Goal: Transaction & Acquisition: Purchase product/service

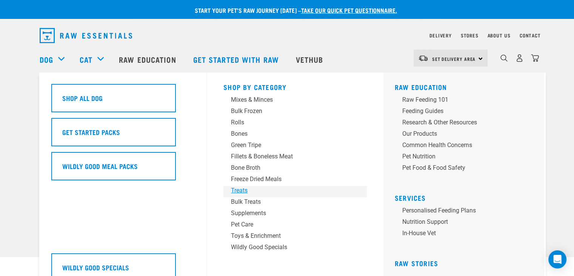
click at [245, 191] on div "Treats" at bounding box center [290, 190] width 118 height 9
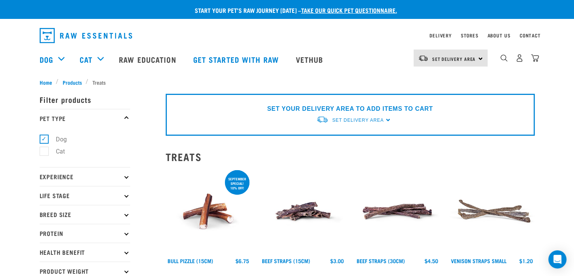
click at [373, 151] on h2 "Treats" at bounding box center [350, 157] width 369 height 12
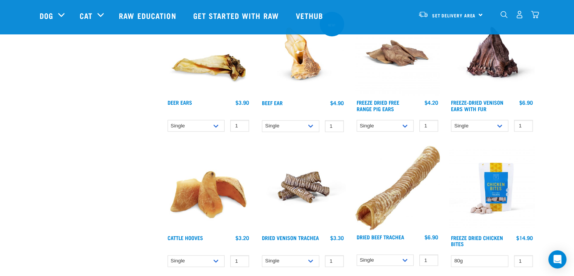
scroll to position [717, 0]
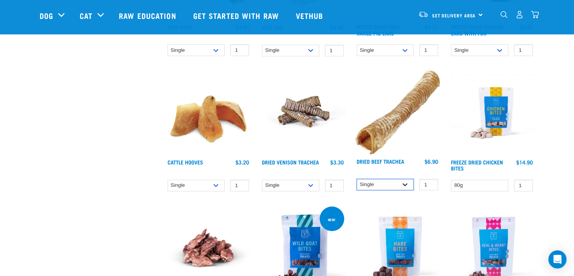
click at [406, 181] on select "Single 10 per pack 25 per pack" at bounding box center [385, 185] width 57 height 12
select select "251918"
click at [357, 179] on select "Single 10 per pack 25 per pack" at bounding box center [385, 185] width 57 height 12
click at [520, 15] on img "dropdown navigation" at bounding box center [520, 15] width 8 height 8
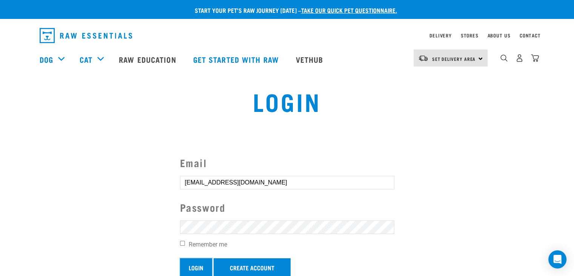
click at [192, 267] on input "Login" at bounding box center [196, 267] width 32 height 18
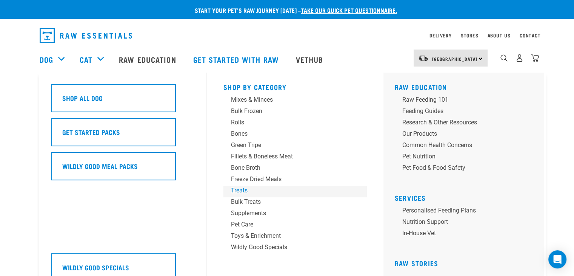
click at [240, 191] on div "Treats" at bounding box center [290, 190] width 118 height 9
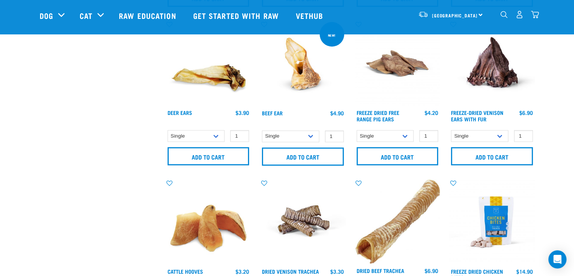
scroll to position [679, 0]
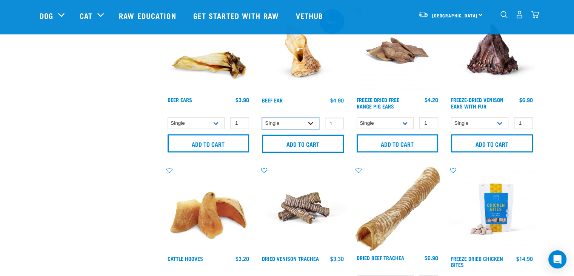
click at [313, 123] on select "Single 10 per pack 25 per pack" at bounding box center [290, 123] width 57 height 12
select select "443100"
click at [262, 117] on select "Single 10 per pack 25 per pack" at bounding box center [290, 123] width 57 height 12
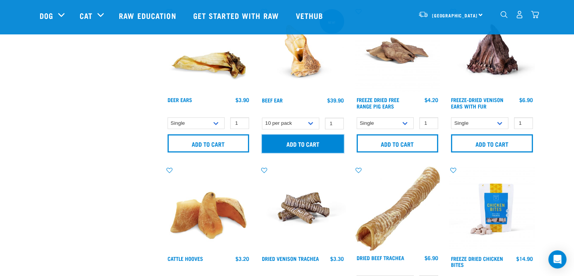
click at [319, 140] on input "Add to cart" at bounding box center [303, 143] width 82 height 18
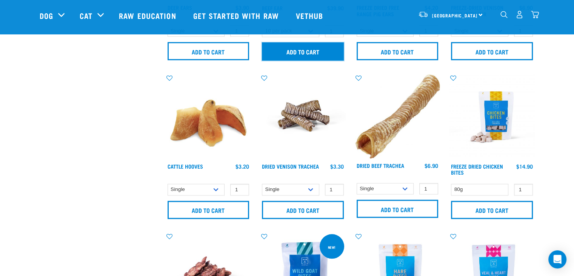
scroll to position [793, 0]
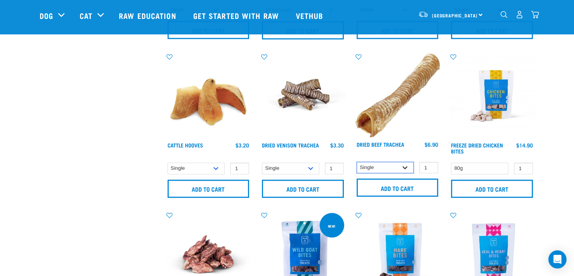
click at [406, 166] on select "Single 10 per pack 25 per pack" at bounding box center [385, 168] width 57 height 12
click at [357, 162] on select "Single 10 per pack 25 per pack" at bounding box center [385, 168] width 57 height 12
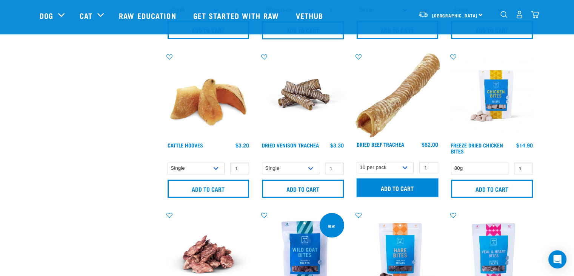
click at [396, 190] on input "Add to cart" at bounding box center [398, 187] width 82 height 18
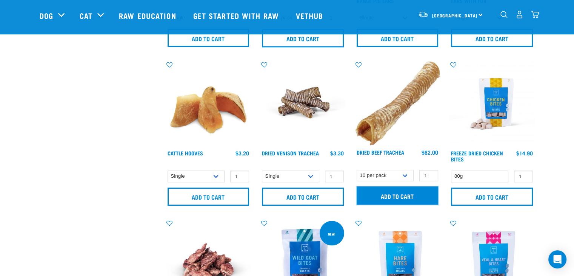
scroll to position [830, 0]
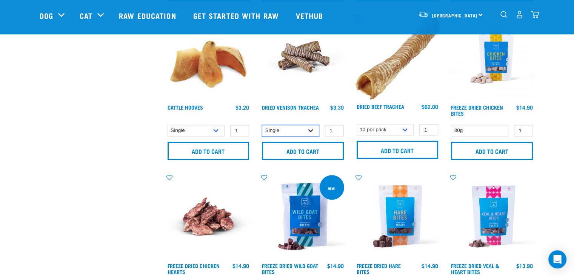
click at [313, 130] on select "Single 10 per pack 25 per pack" at bounding box center [290, 131] width 57 height 12
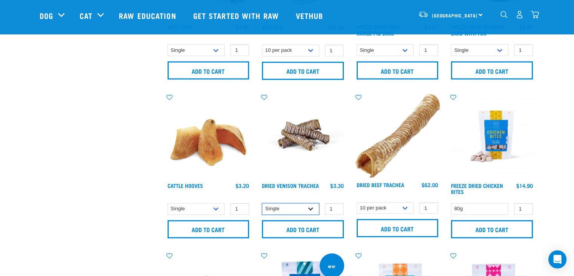
scroll to position [755, 0]
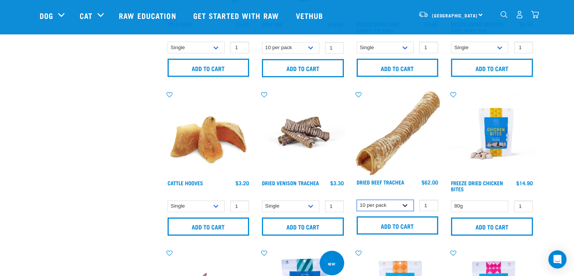
click at [406, 203] on select "Single 10 per pack 25 per pack" at bounding box center [385, 205] width 57 height 12
select select "34495"
click at [357, 199] on select "Single 10 per pack 25 per pack" at bounding box center [385, 205] width 57 height 12
click at [431, 202] on input "2" at bounding box center [428, 205] width 19 height 12
click at [431, 202] on input "3" at bounding box center [428, 205] width 19 height 12
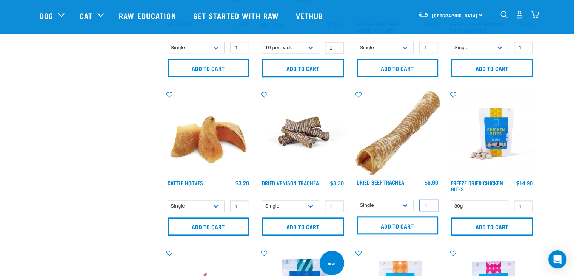
click at [431, 202] on input "4" at bounding box center [428, 205] width 19 height 12
type input "5"
click at [431, 202] on input "5" at bounding box center [428, 205] width 19 height 12
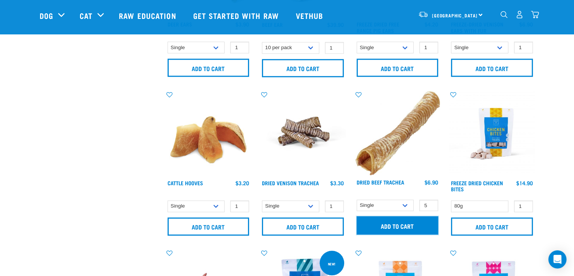
click at [418, 222] on input "Add to cart" at bounding box center [398, 225] width 82 height 18
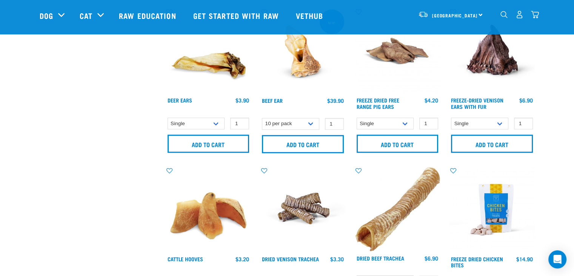
scroll to position [604, 0]
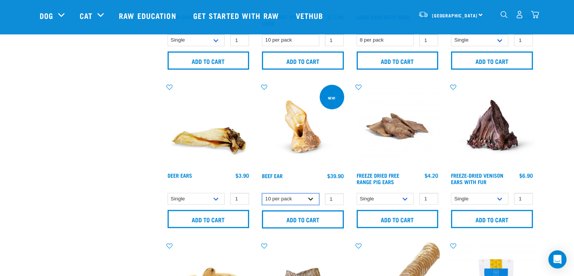
click at [311, 197] on select "Single 10 per pack 25 per pack" at bounding box center [290, 199] width 57 height 12
select select "348046"
click at [262, 193] on select "Single 10 per pack 25 per pack" at bounding box center [290, 199] width 57 height 12
click at [336, 195] on input "2" at bounding box center [334, 199] width 19 height 12
click at [336, 195] on input "3" at bounding box center [334, 199] width 19 height 12
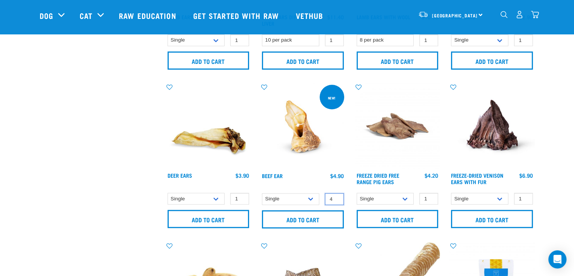
click at [336, 195] on input "4" at bounding box center [334, 199] width 19 height 12
type input "5"
click at [337, 196] on input "5" at bounding box center [334, 199] width 19 height 12
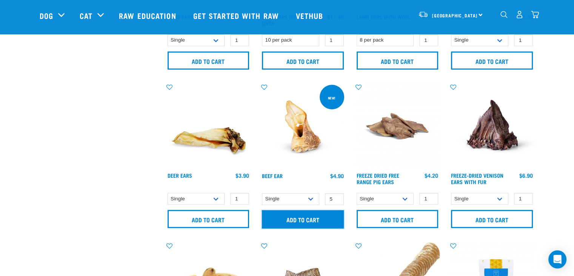
click at [328, 213] on input "Add to cart" at bounding box center [303, 219] width 82 height 18
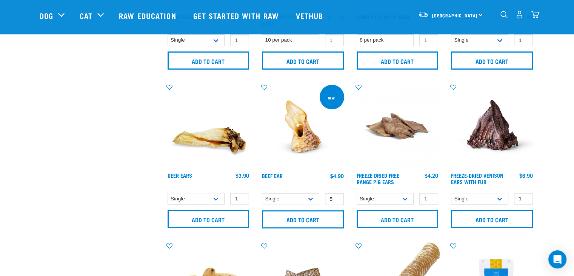
click at [534, 18] on img "dropdown navigation" at bounding box center [535, 15] width 8 height 8
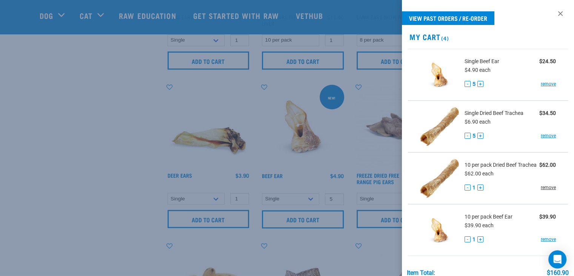
click at [541, 191] on link "remove" at bounding box center [548, 187] width 15 height 7
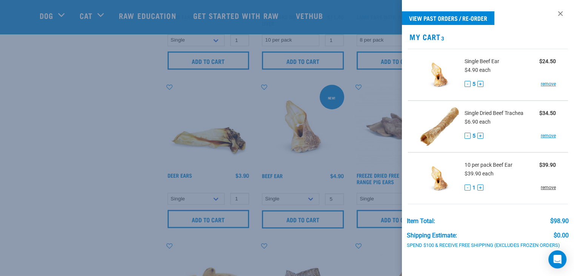
click at [543, 186] on link "remove" at bounding box center [548, 187] width 15 height 7
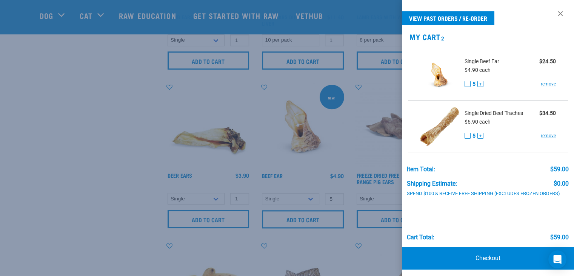
click at [113, 144] on div at bounding box center [287, 138] width 574 height 276
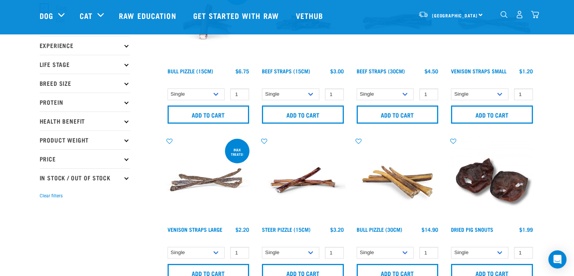
scroll to position [0, 0]
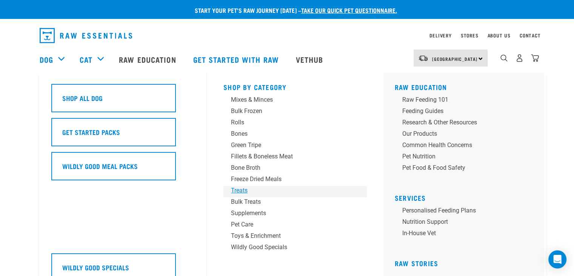
click at [242, 188] on div "Treats" at bounding box center [290, 190] width 118 height 9
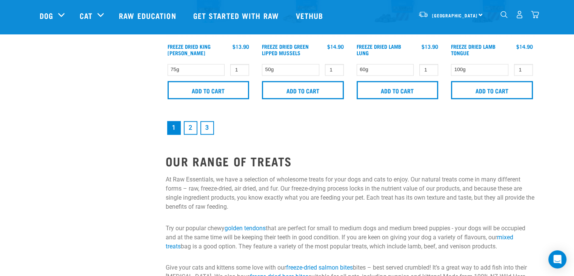
scroll to position [1208, 0]
click at [186, 129] on link "2" at bounding box center [191, 127] width 14 height 14
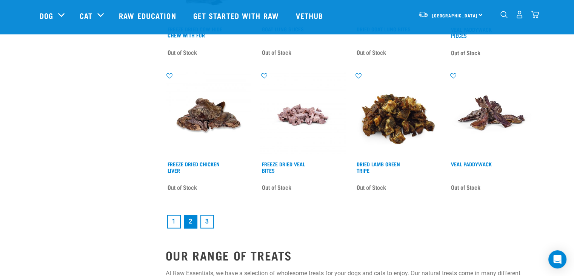
scroll to position [1132, 0]
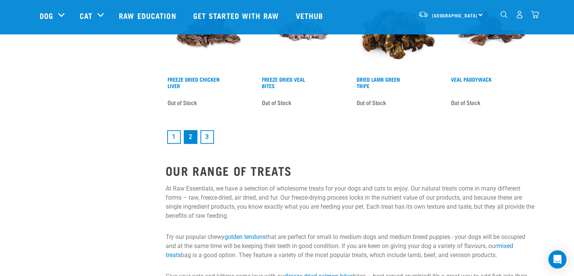
click at [503, 17] on img "dropdown navigation" at bounding box center [503, 14] width 7 height 7
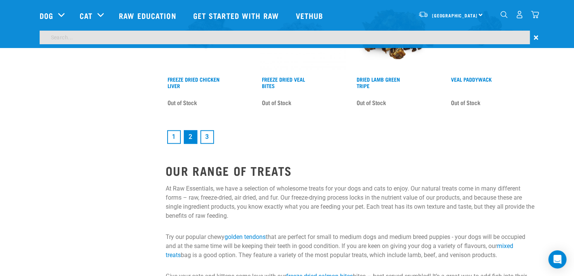
click at [103, 40] on input "search" at bounding box center [285, 38] width 490 height 14
type input "pigs ear"
click at [374, 33] on input "pigs ear" at bounding box center [285, 38] width 490 height 14
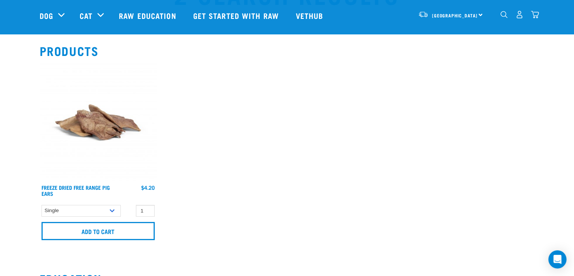
scroll to position [113, 0]
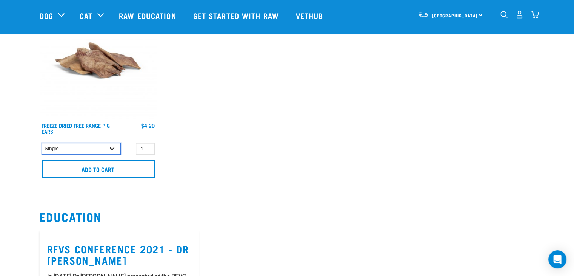
click at [115, 146] on select "Single 10 per pack 25 per pack" at bounding box center [81, 149] width 79 height 12
click at [146, 146] on input "2" at bounding box center [145, 149] width 19 height 12
click at [146, 145] on input "3" at bounding box center [145, 149] width 19 height 12
click at [146, 145] on input "4" at bounding box center [145, 149] width 19 height 12
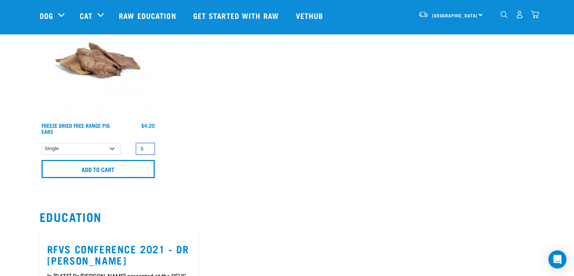
type input "5"
click at [146, 145] on input "5" at bounding box center [145, 149] width 19 height 12
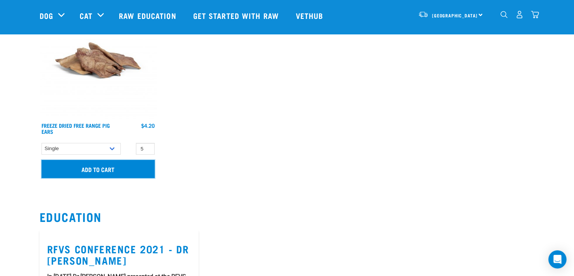
click at [131, 168] on input "Add to cart" at bounding box center [98, 169] width 113 height 18
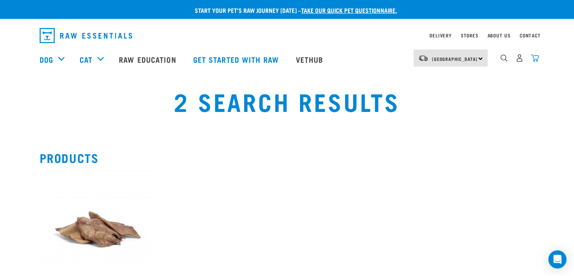
click at [537, 61] on img "dropdown navigation" at bounding box center [535, 58] width 8 height 8
click at [536, 58] on img "dropdown navigation" at bounding box center [535, 58] width 8 height 8
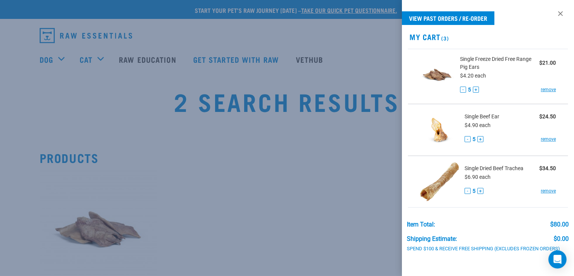
click at [271, 175] on div at bounding box center [287, 138] width 574 height 276
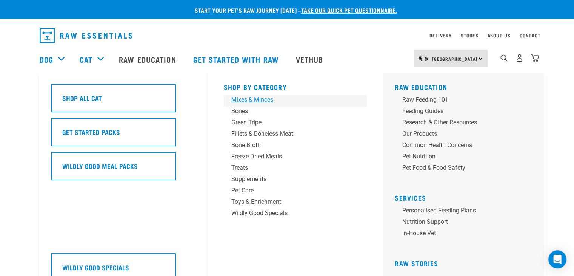
click at [265, 102] on div "Mixes & Minces" at bounding box center [290, 99] width 118 height 9
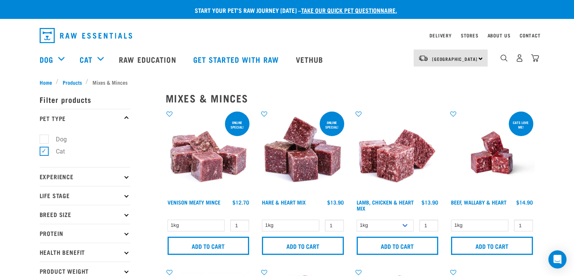
click at [44, 139] on label "Dog" at bounding box center [57, 138] width 26 height 9
click at [43, 139] on input "Dog" at bounding box center [42, 137] width 5 height 5
checkbox input "true"
click at [44, 154] on label "Cat" at bounding box center [56, 150] width 24 height 9
click at [44, 152] on input "Cat" at bounding box center [42, 150] width 5 height 5
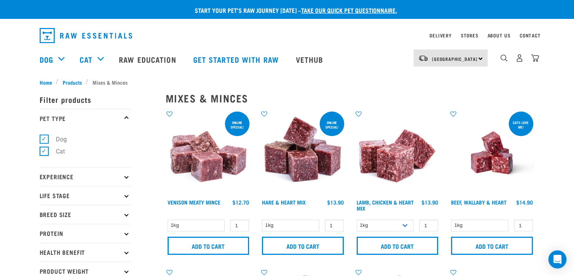
checkbox input "false"
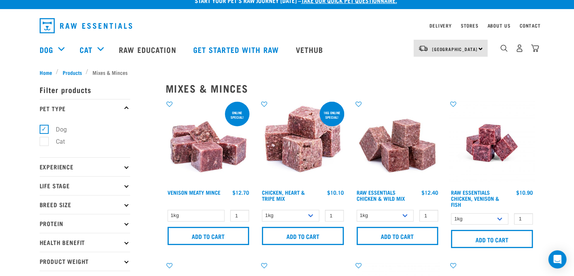
scroll to position [38, 0]
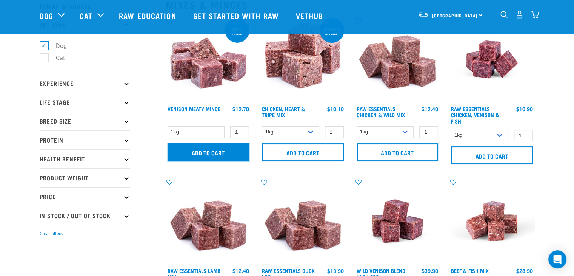
click at [201, 153] on input "Add to cart" at bounding box center [209, 152] width 82 height 18
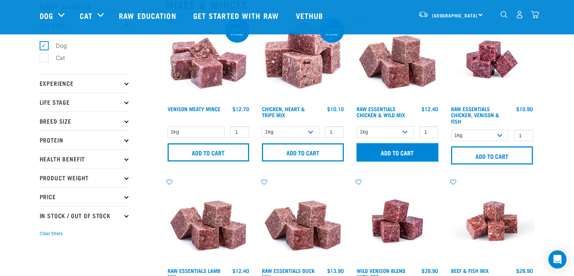
click at [390, 153] on input "Add to cart" at bounding box center [398, 152] width 82 height 18
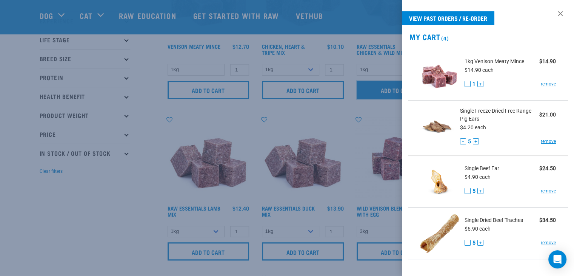
scroll to position [113, 0]
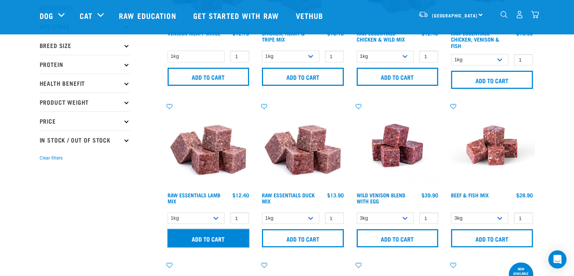
click at [198, 239] on input "Add to cart" at bounding box center [209, 238] width 82 height 18
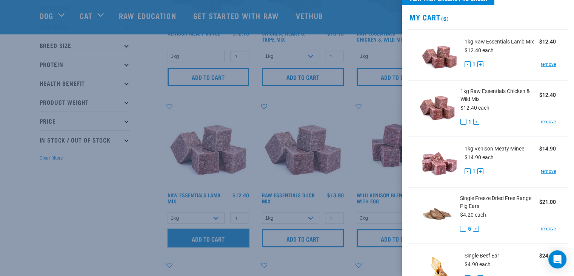
scroll to position [38, 0]
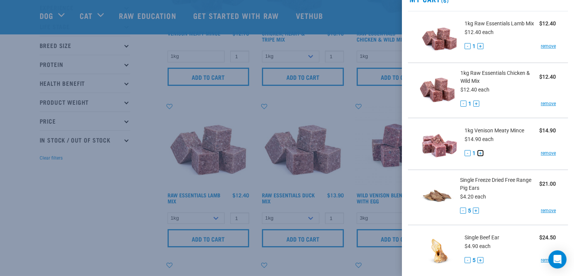
click at [480, 156] on button "+" at bounding box center [480, 153] width 6 height 6
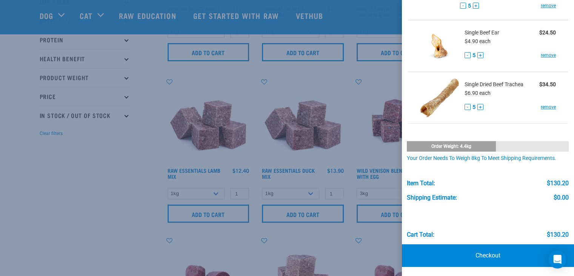
scroll to position [151, 0]
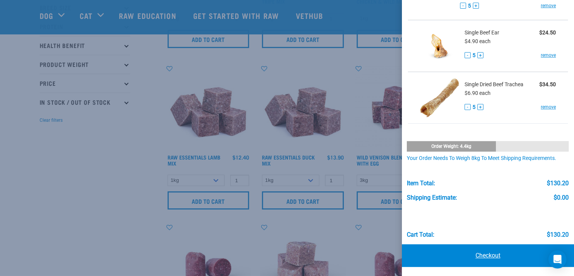
click at [479, 253] on link "Checkout" at bounding box center [488, 255] width 172 height 23
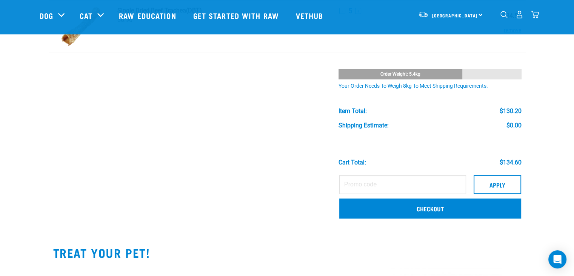
scroll to position [340, 0]
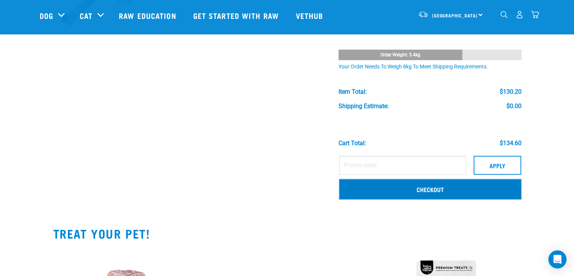
click at [408, 191] on link "Checkout" at bounding box center [430, 189] width 182 height 20
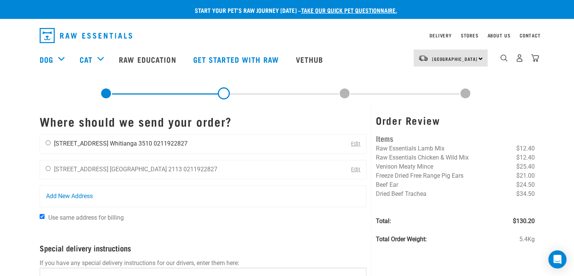
click at [119, 144] on li "Whitianga 3510" at bounding box center [131, 143] width 42 height 7
click at [48, 140] on input "radio" at bounding box center [48, 142] width 5 height 5
radio input "true"
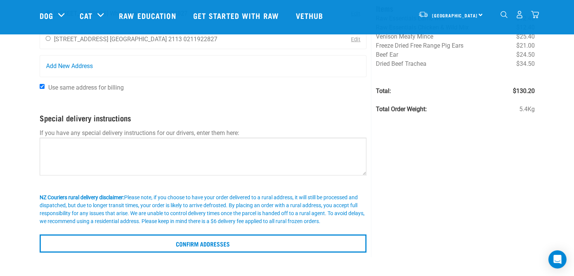
scroll to position [113, 0]
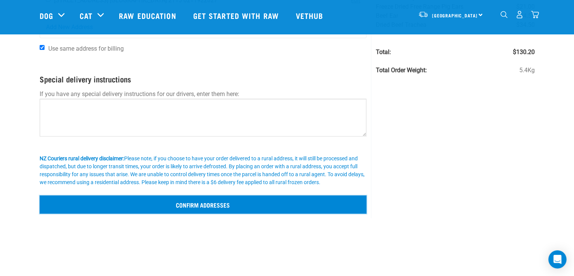
click at [199, 202] on input "Confirm addresses" at bounding box center [203, 204] width 327 height 18
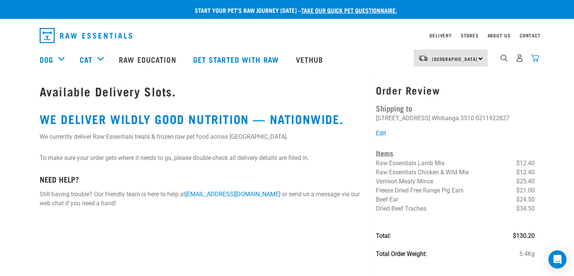
click at [535, 60] on img "dropdown navigation" at bounding box center [535, 58] width 8 height 8
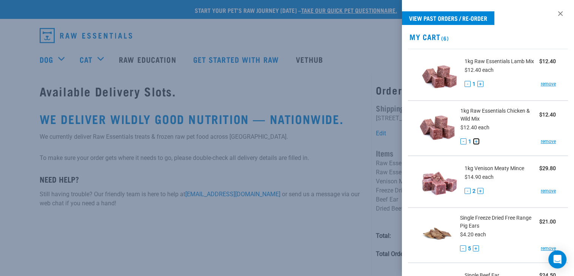
click at [475, 143] on button "+" at bounding box center [476, 141] width 6 height 6
click at [481, 87] on button "+" at bounding box center [480, 84] width 6 height 6
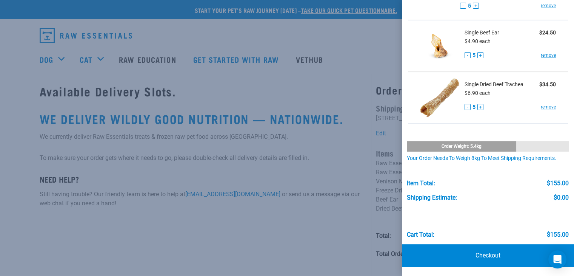
scroll to position [245, 0]
click at [477, 257] on link "Checkout" at bounding box center [488, 255] width 172 height 23
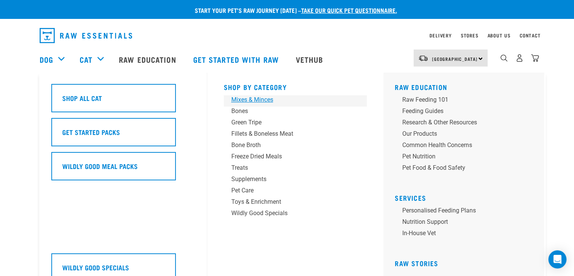
click at [245, 99] on div "Mixes & Minces" at bounding box center [290, 99] width 118 height 9
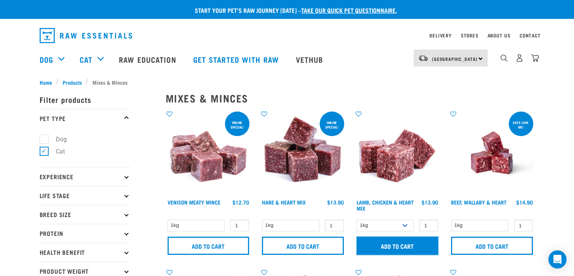
click at [409, 244] on input "Add to cart" at bounding box center [398, 245] width 82 height 18
click at [0, 0] on div at bounding box center [0, 0] width 0 height 0
click at [535, 60] on img "dropdown navigation" at bounding box center [535, 58] width 8 height 8
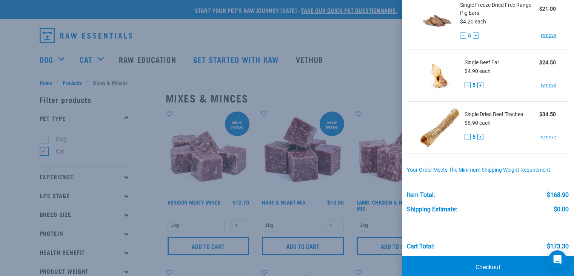
scroll to position [282, 0]
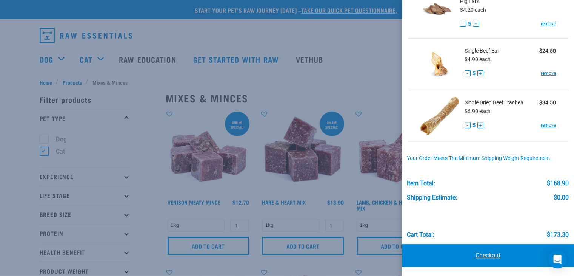
click at [492, 259] on link "Checkout" at bounding box center [488, 255] width 172 height 23
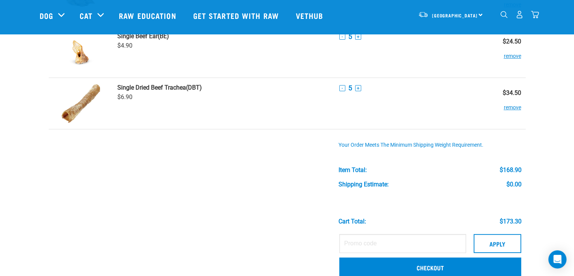
scroll to position [340, 0]
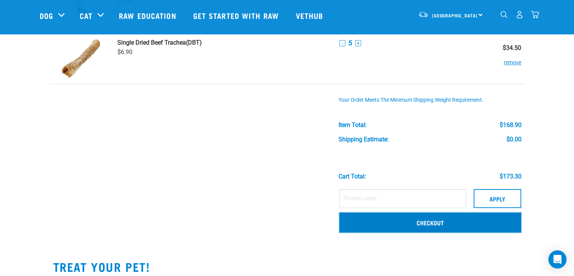
click at [442, 224] on link "Checkout" at bounding box center [430, 222] width 182 height 20
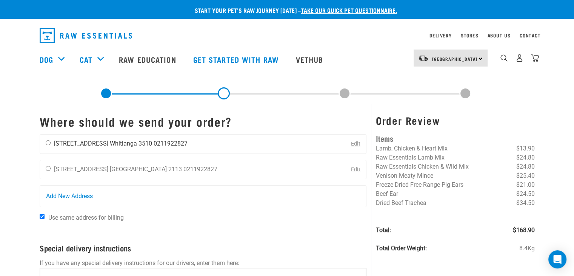
click at [46, 142] on input "radio" at bounding box center [48, 142] width 5 height 5
radio input "true"
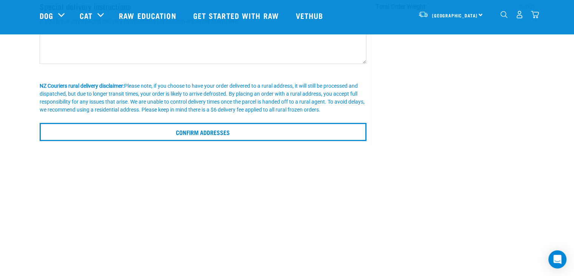
scroll to position [189, 0]
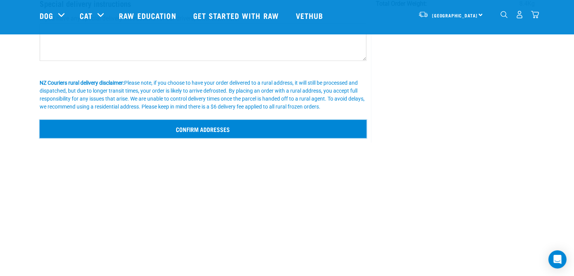
click at [258, 128] on input "Confirm addresses" at bounding box center [203, 129] width 327 height 18
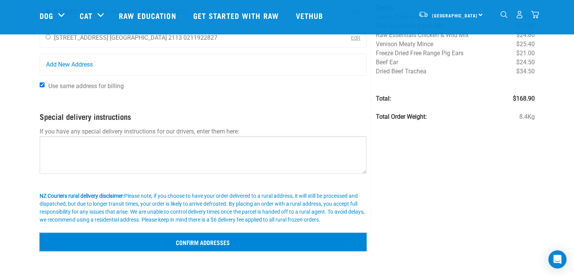
scroll to position [75, 0]
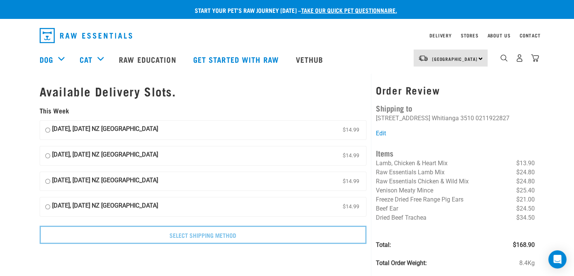
click at [49, 129] on input "[DATE], [DATE] NZ [GEOGRAPHIC_DATA] $14.99" at bounding box center [47, 129] width 5 height 11
radio input "true"
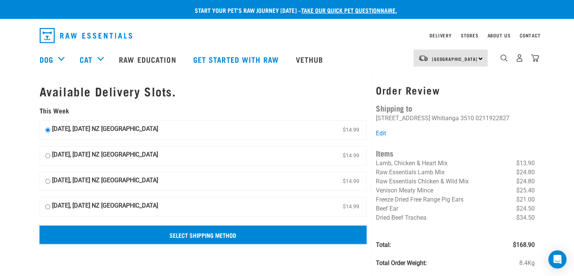
click at [209, 230] on input "Select Shipping Method" at bounding box center [203, 234] width 327 height 18
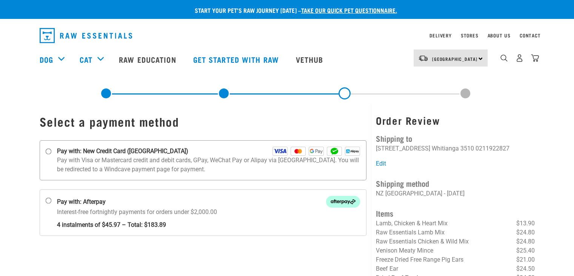
click at [101, 151] on strong "Pay with: New Credit Card ([GEOGRAPHIC_DATA])" at bounding box center [122, 150] width 131 height 9
click at [51, 151] on input "Pay with: New Credit Card ([GEOGRAPHIC_DATA])" at bounding box center [48, 151] width 6 height 6
radio input "true"
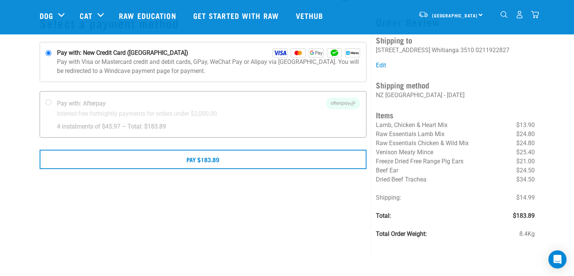
scroll to position [75, 0]
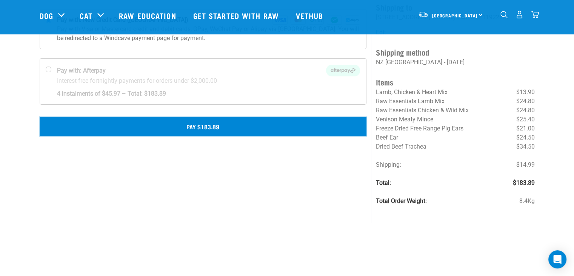
click at [217, 126] on button "Pay $183.89" at bounding box center [203, 126] width 327 height 19
